Goal: Information Seeking & Learning: Learn about a topic

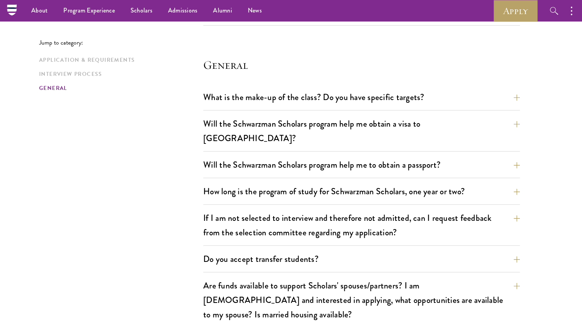
scroll to position [1115, 0]
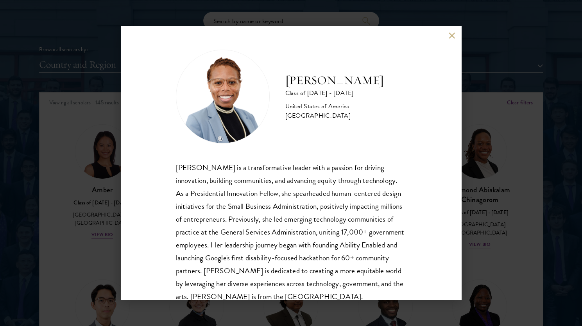
scroll to position [27, 0]
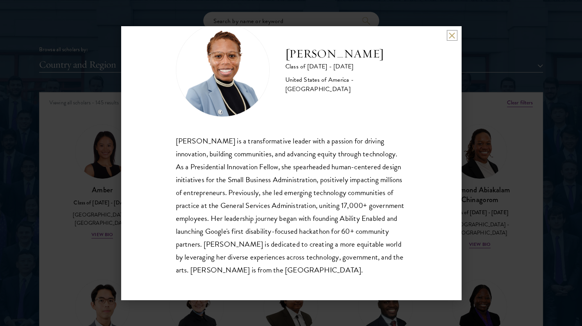
click at [453, 38] on button at bounding box center [452, 35] width 7 height 7
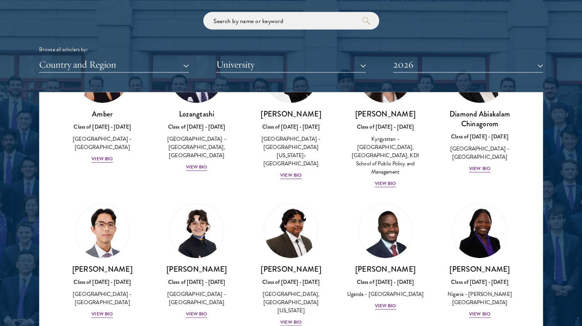
scroll to position [117, 0]
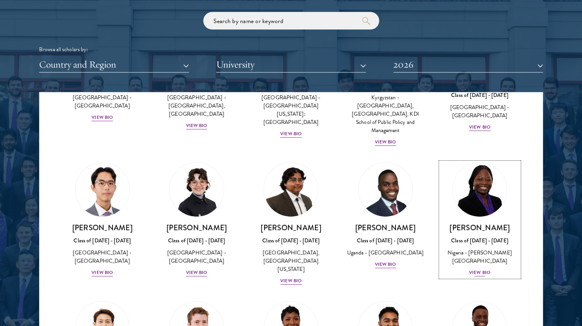
click at [477, 269] on div "View Bio" at bounding box center [480, 272] width 22 height 7
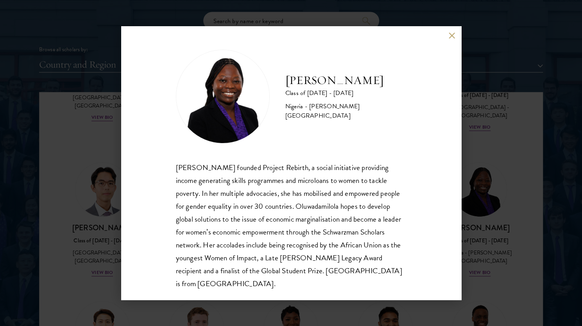
scroll to position [14, 0]
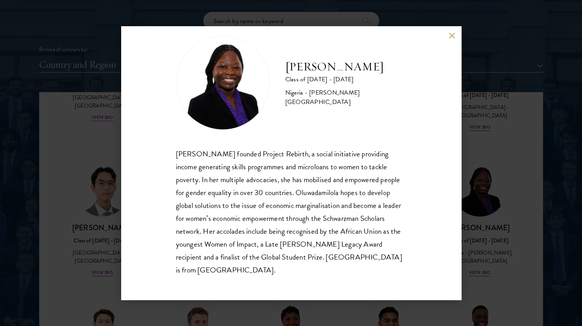
click at [527, 273] on div "[PERSON_NAME] Class of [DATE] - [DATE] [GEOGRAPHIC_DATA] - [PERSON_NAME][GEOGRA…" at bounding box center [291, 163] width 582 height 326
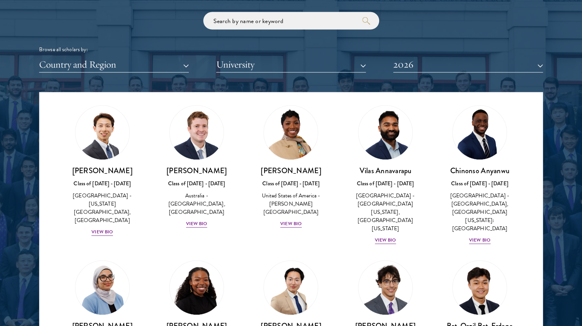
scroll to position [430, 0]
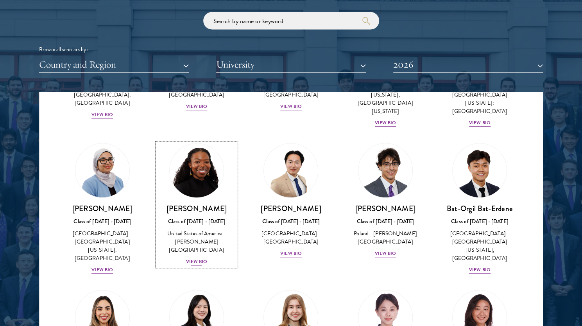
click at [192, 258] on div "View Bio" at bounding box center [197, 261] width 22 height 7
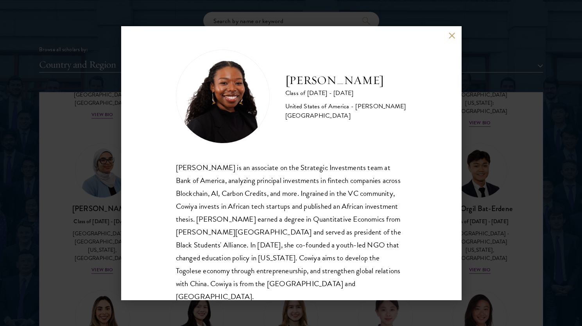
scroll to position [14, 0]
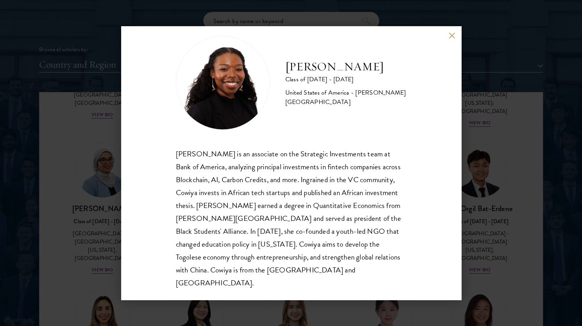
drag, startPoint x: 496, startPoint y: 211, endPoint x: 444, endPoint y: 22, distance: 196.2
click at [496, 211] on div "[PERSON_NAME] Class of [DATE] - [DATE] [GEOGRAPHIC_DATA] - [PERSON_NAME][GEOGRA…" at bounding box center [291, 163] width 582 height 326
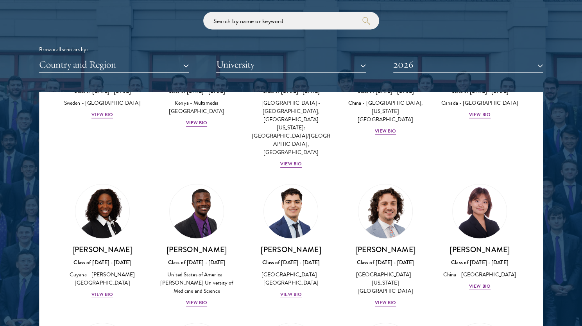
scroll to position [1341, 0]
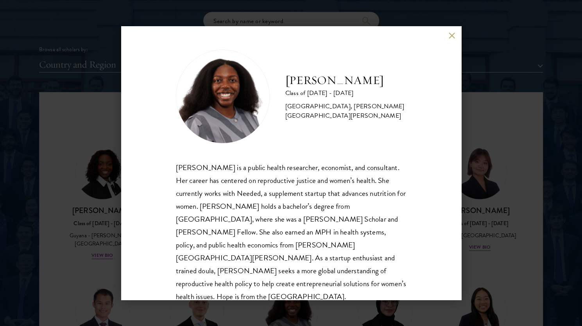
click at [92, 174] on div "[PERSON_NAME] Class of [DATE] - [DATE] [GEOGRAPHIC_DATA] - [GEOGRAPHIC_DATA], […" at bounding box center [291, 163] width 582 height 326
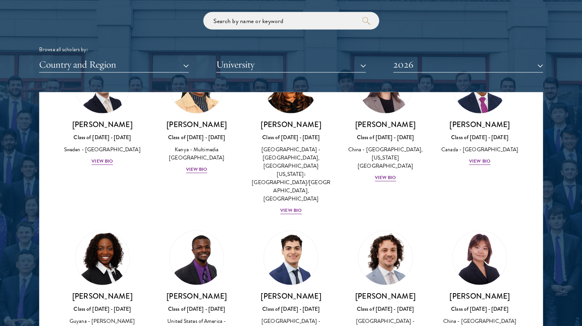
scroll to position [1248, 0]
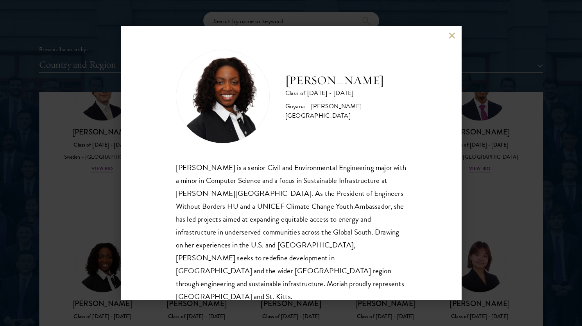
scroll to position [1, 0]
click at [451, 35] on button at bounding box center [452, 35] width 7 height 7
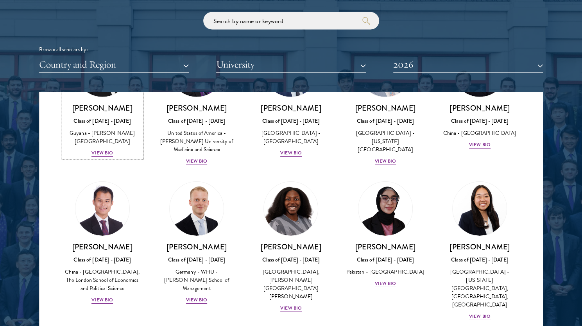
scroll to position [1483, 0]
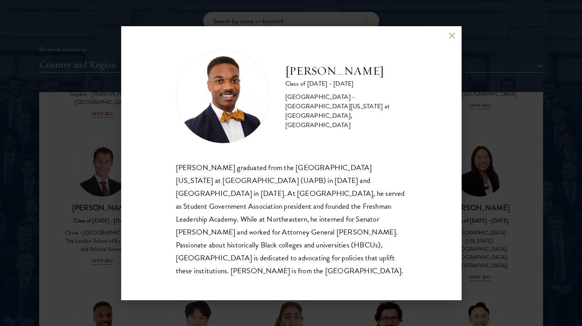
click at [113, 260] on div "[PERSON_NAME] Class of [DATE] - [DATE] [GEOGRAPHIC_DATA] - [GEOGRAPHIC_DATA][US…" at bounding box center [291, 163] width 582 height 326
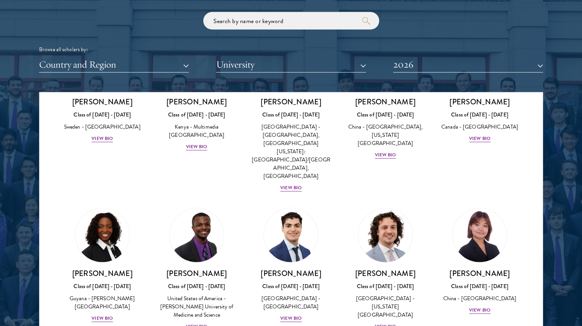
scroll to position [1233, 0]
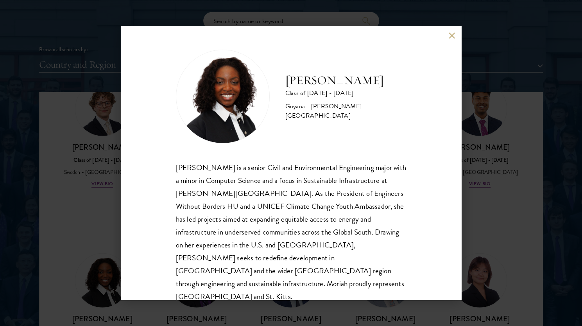
click at [89, 257] on div "[PERSON_NAME] Class of [DATE] - [DATE] [GEOGRAPHIC_DATA] - [PERSON_NAME][GEOGRA…" at bounding box center [291, 163] width 582 height 326
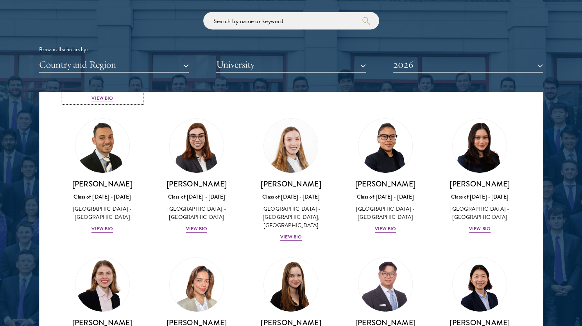
scroll to position [1973, 0]
